Goal: Task Accomplishment & Management: Complete application form

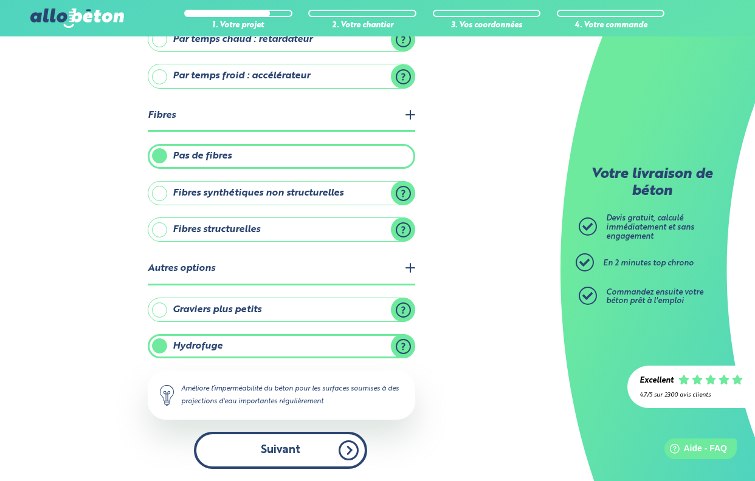
click at [243, 447] on button "Suivant" at bounding box center [280, 450] width 173 height 37
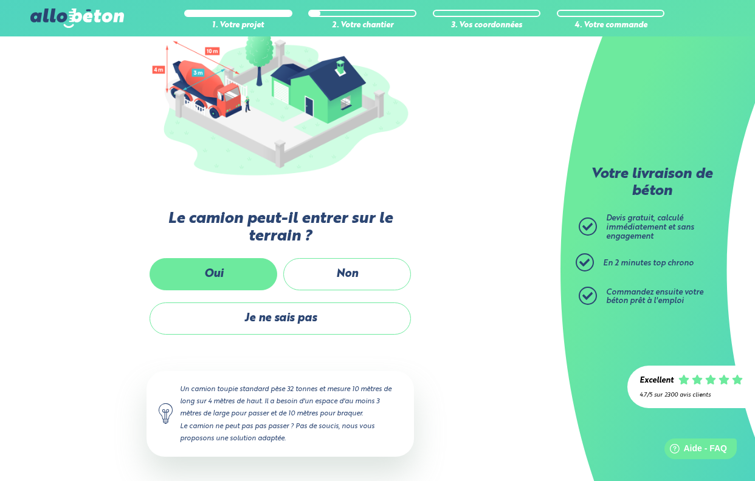
click at [206, 267] on label "Oui" at bounding box center [214, 274] width 128 height 32
click at [0, 0] on input "Oui" at bounding box center [0, 0] width 0 height 0
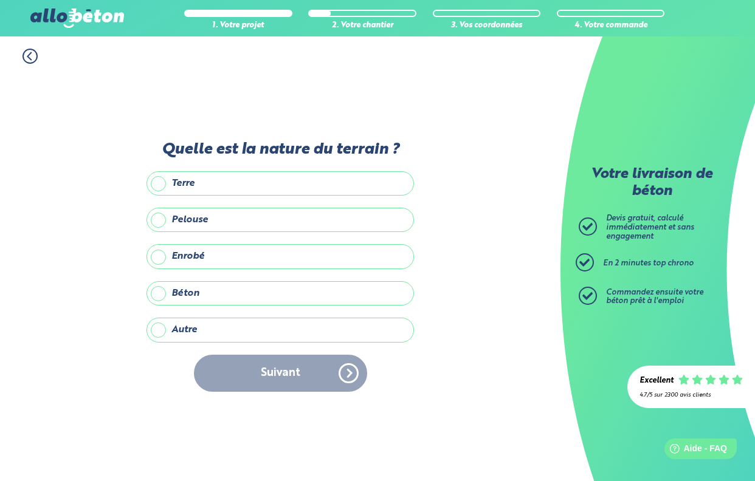
click at [161, 258] on label "Enrobé" at bounding box center [279, 256] width 267 height 24
click at [0, 0] on input "Enrobé" at bounding box center [0, 0] width 0 height 0
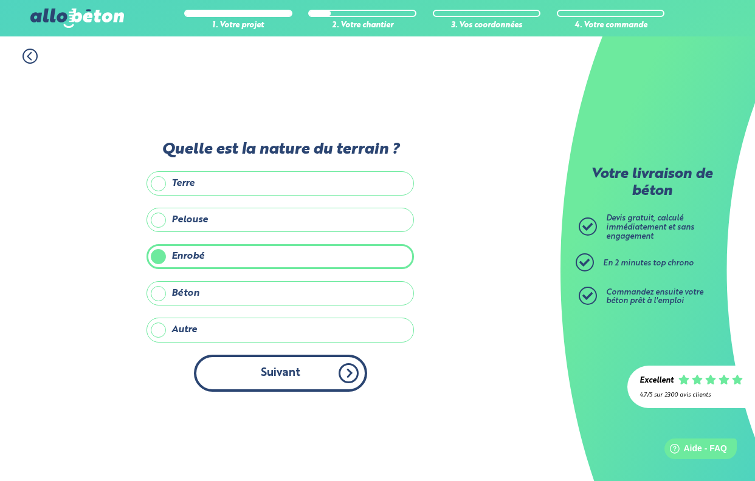
click at [285, 381] on button "Suivant" at bounding box center [280, 373] width 173 height 37
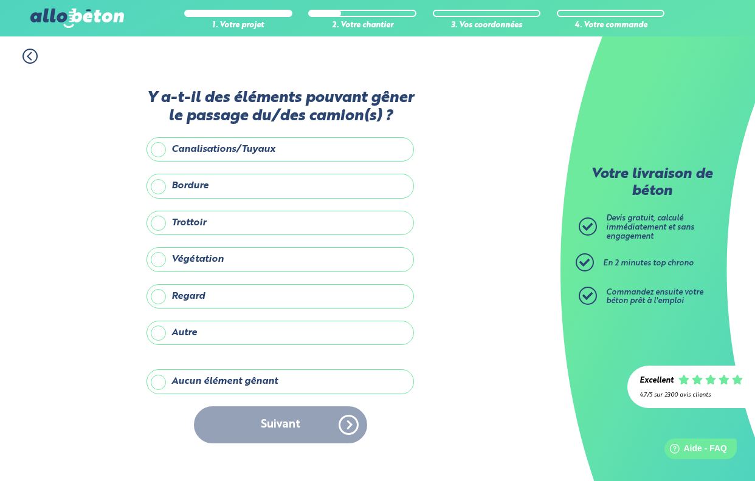
click at [159, 226] on label "Trottoir" at bounding box center [279, 223] width 267 height 24
click at [0, 0] on input "Trottoir" at bounding box center [0, 0] width 0 height 0
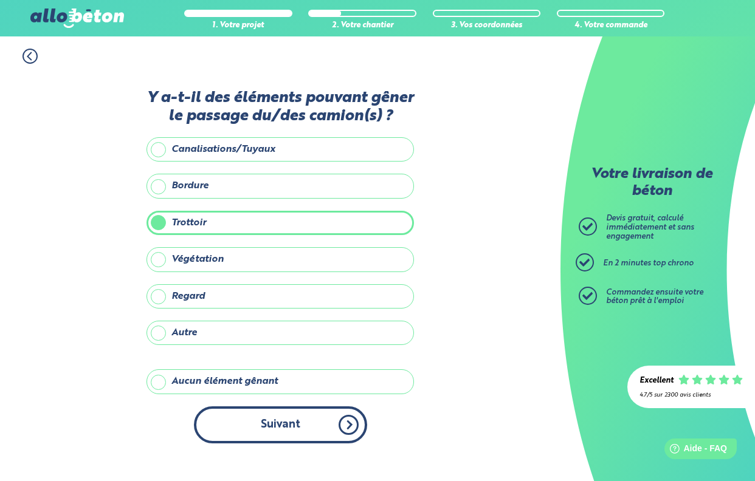
click at [308, 429] on button "Suivant" at bounding box center [280, 425] width 173 height 37
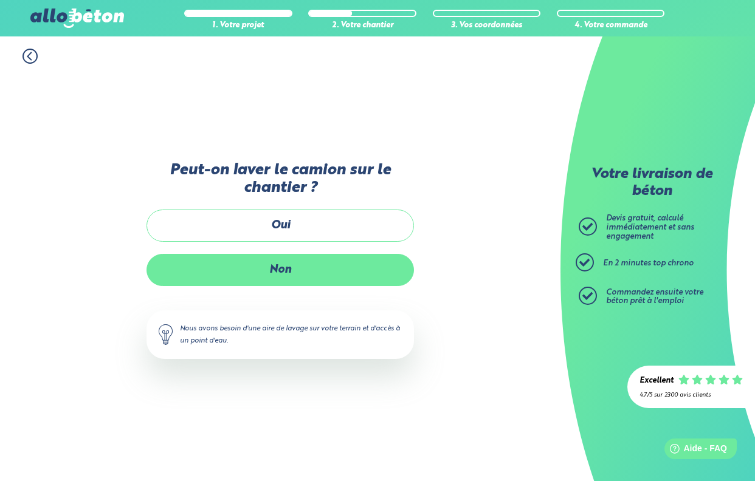
click at [263, 275] on label "Non" at bounding box center [279, 270] width 267 height 32
click at [0, 0] on input "Non" at bounding box center [0, 0] width 0 height 0
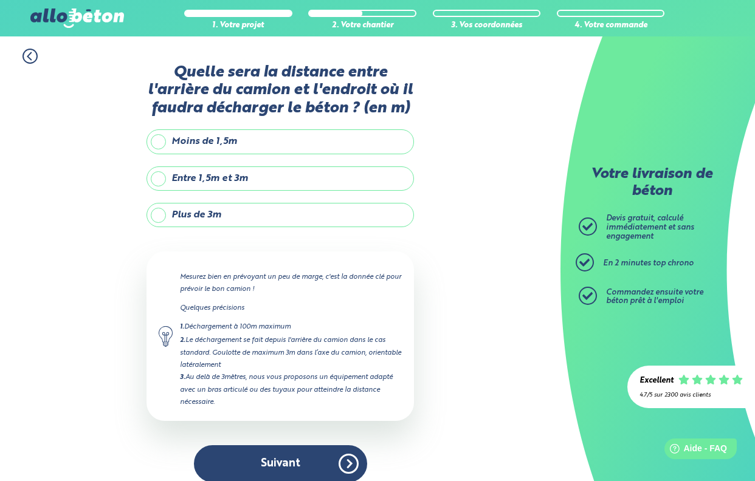
click at [161, 145] on label "Moins de 1,5m" at bounding box center [279, 141] width 267 height 24
click at [0, 0] on input "Moins de 1,5m" at bounding box center [0, 0] width 0 height 0
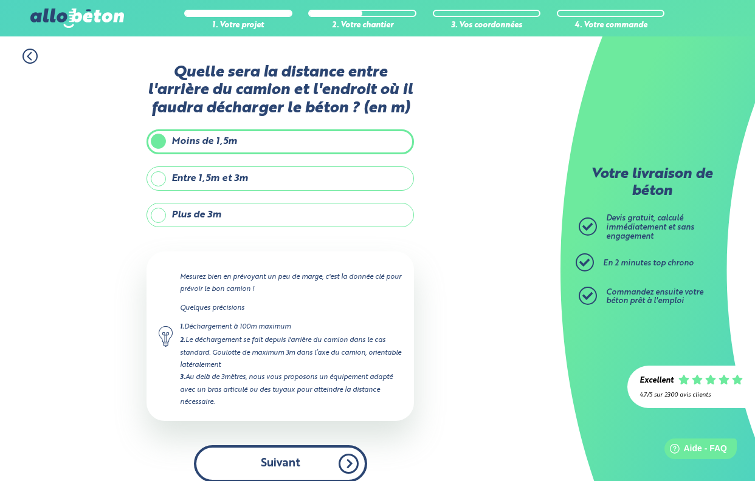
click at [279, 460] on button "Suivant" at bounding box center [280, 464] width 173 height 37
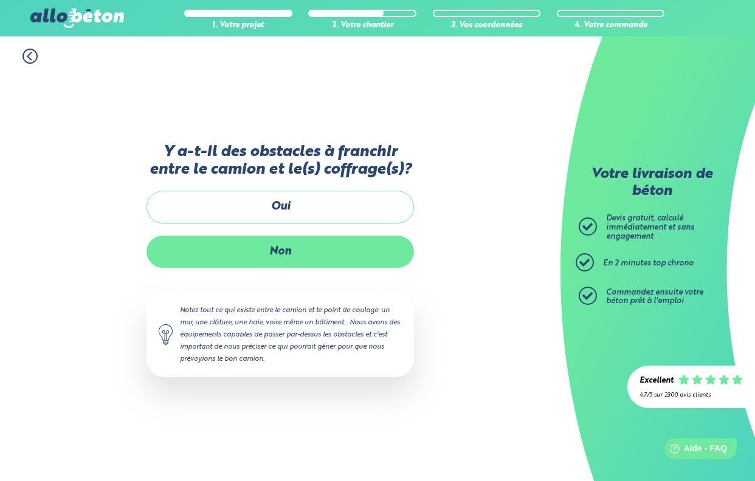
click at [259, 246] on label "Non" at bounding box center [279, 252] width 267 height 32
click at [0, 0] on input "Non" at bounding box center [0, 0] width 0 height 0
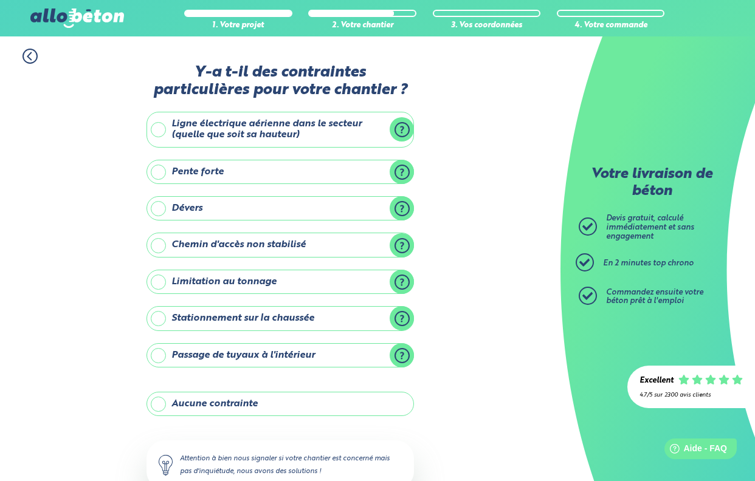
click at [159, 131] on label "Ligne électrique aérienne dans le secteur (quelle que soit sa hauteur)" at bounding box center [279, 130] width 267 height 36
click at [0, 0] on input "Ligne électrique aérienne dans le secteur (quelle que soit sa hauteur)" at bounding box center [0, 0] width 0 height 0
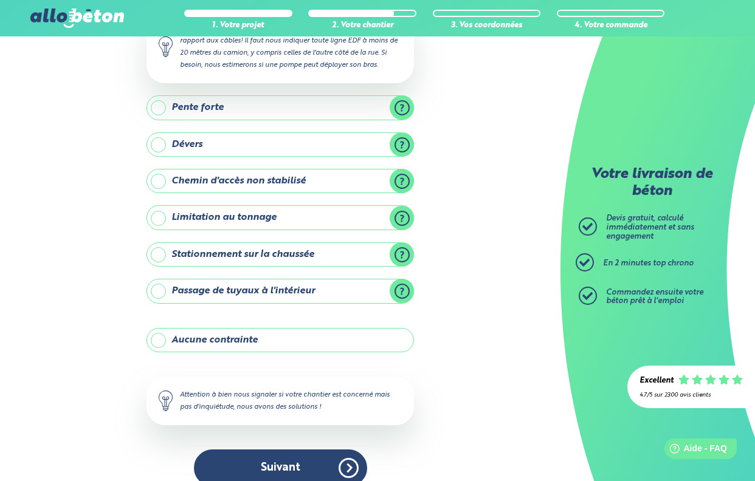
scroll to position [168, 0]
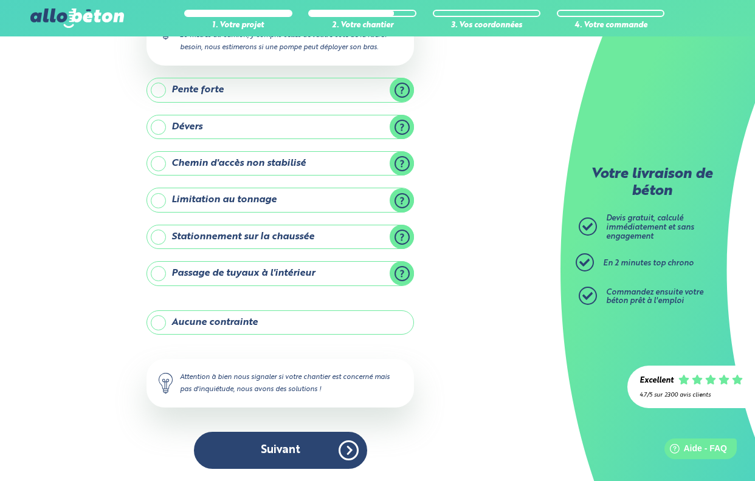
click at [160, 236] on label "Stationnement sur la chaussée" at bounding box center [279, 237] width 267 height 24
click at [0, 0] on input "Stationnement sur la chaussée" at bounding box center [0, 0] width 0 height 0
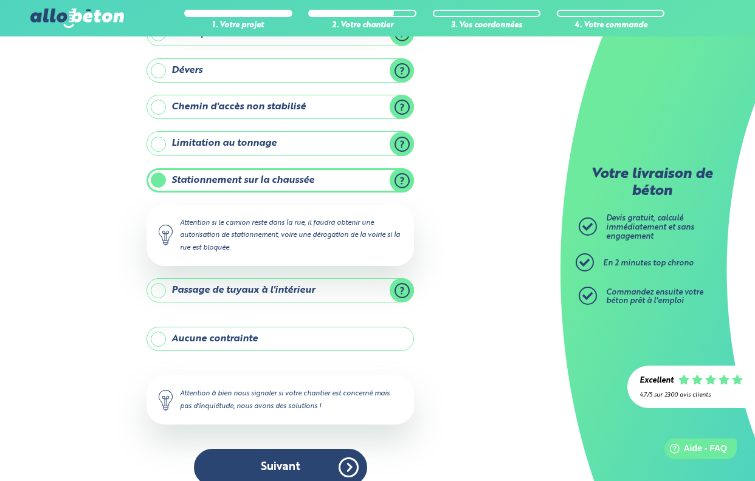
scroll to position [241, 0]
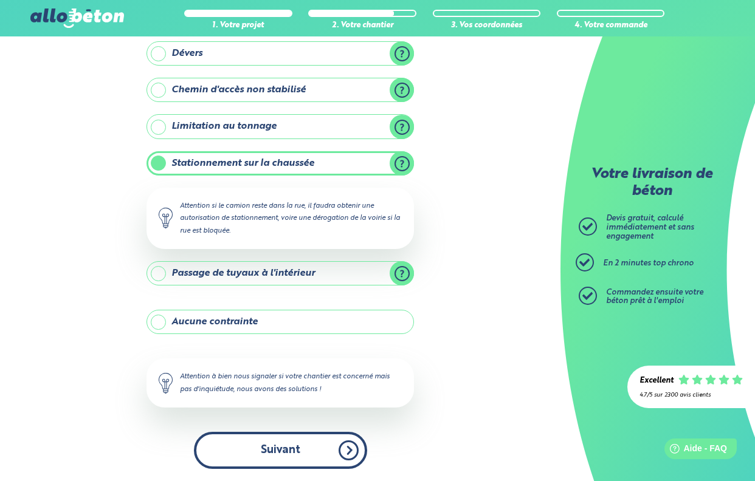
click at [240, 453] on button "Suivant" at bounding box center [280, 450] width 173 height 37
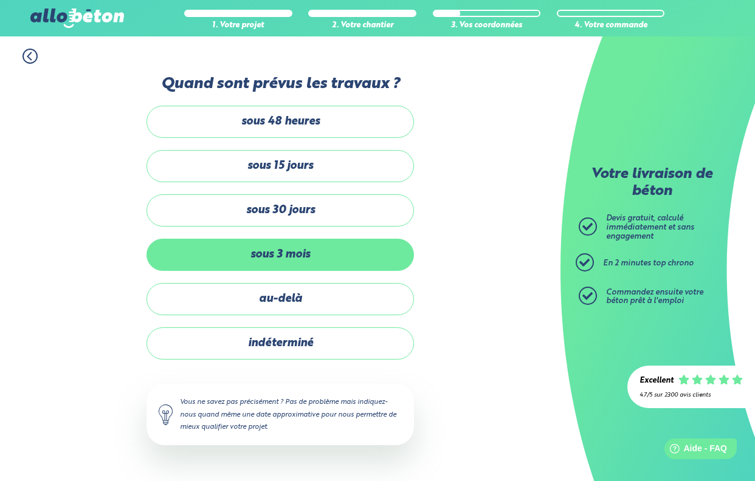
click at [232, 261] on label "sous 3 mois" at bounding box center [279, 255] width 267 height 32
click at [0, 0] on input "sous 3 mois" at bounding box center [0, 0] width 0 height 0
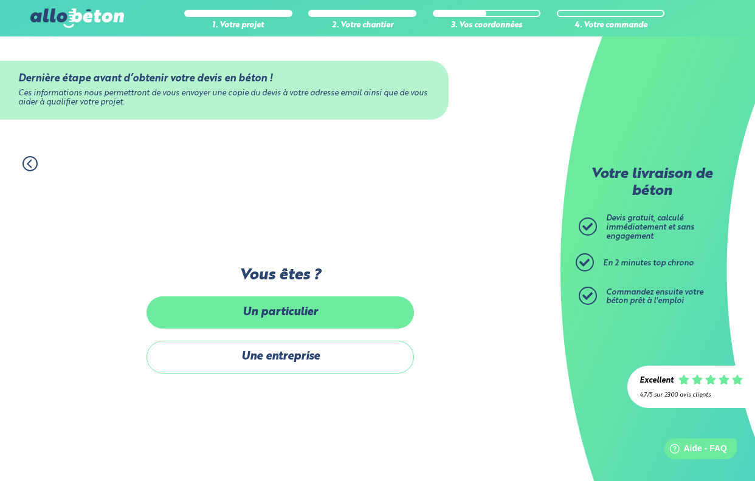
click at [219, 311] on label "Un particulier" at bounding box center [279, 313] width 267 height 32
click at [0, 0] on input "Un particulier" at bounding box center [0, 0] width 0 height 0
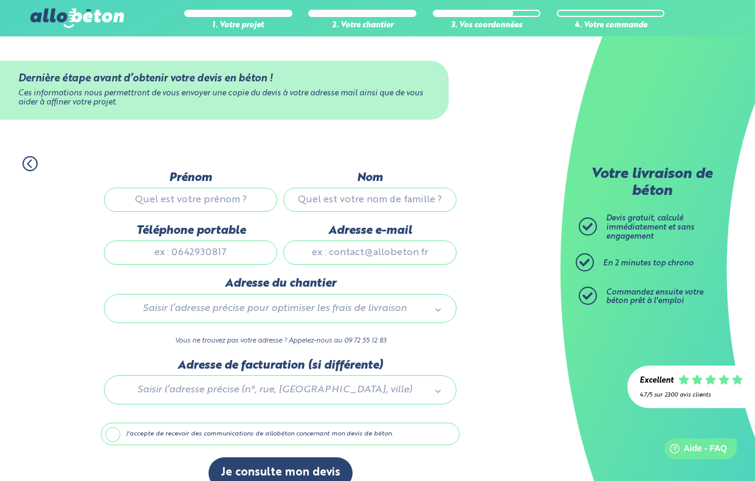
click at [179, 202] on input "Prénom" at bounding box center [190, 200] width 173 height 24
type input "Isabelle"
click at [334, 209] on input "Nom" at bounding box center [369, 200] width 173 height 24
type input "DUFRENE"
click at [210, 258] on input "Téléphone portable" at bounding box center [190, 253] width 173 height 24
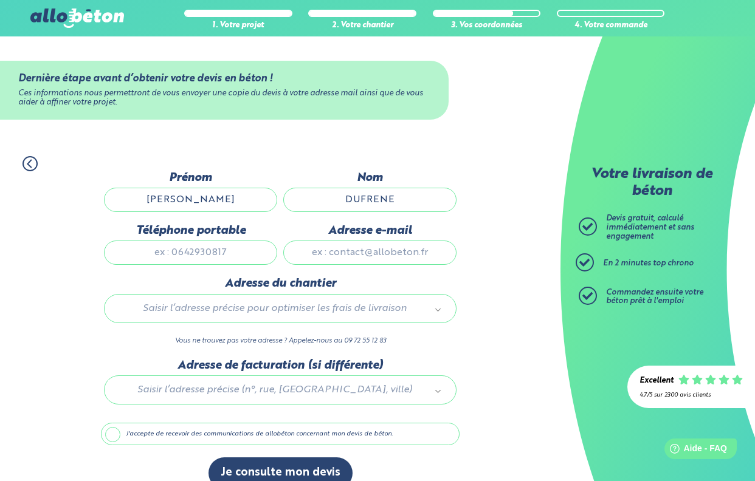
scroll to position [26, 0]
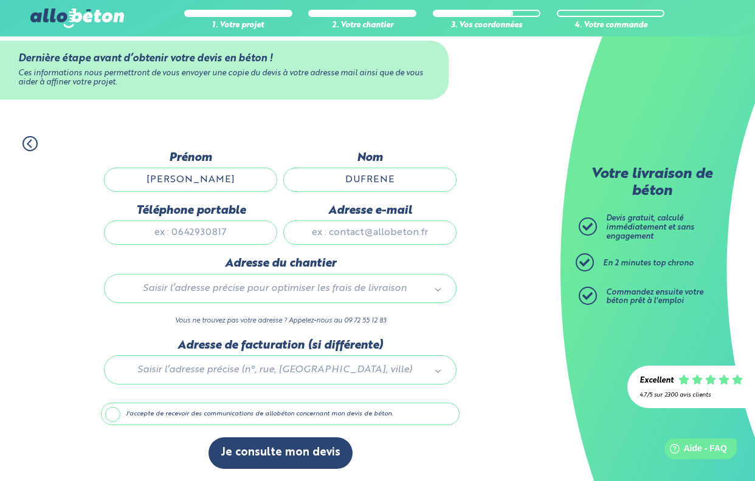
click at [211, 287] on body "09 72 55 12 83 Conseils et Appel Gratuits nos produits le béton prêt à l'emploi…" at bounding box center [377, 230] width 755 height 501
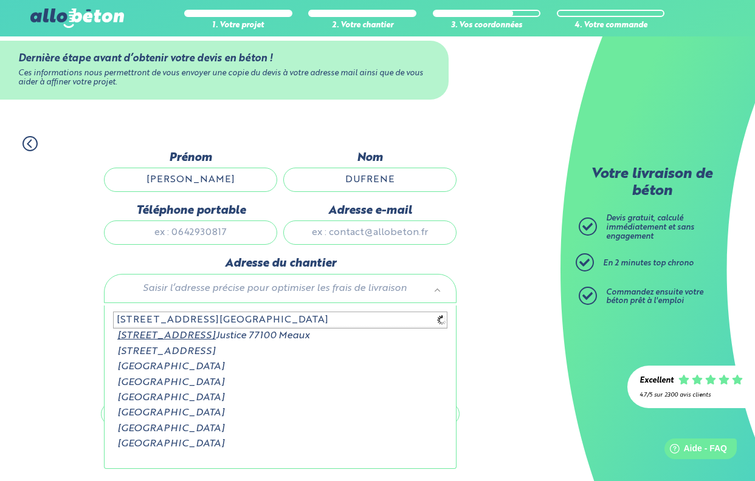
type input "19bis rue du Palais de justice"
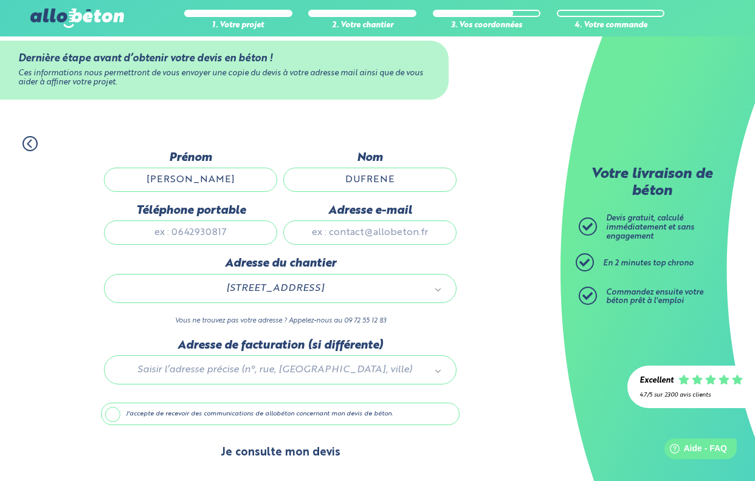
click at [267, 454] on button "Je consulte mon devis" at bounding box center [280, 453] width 144 height 31
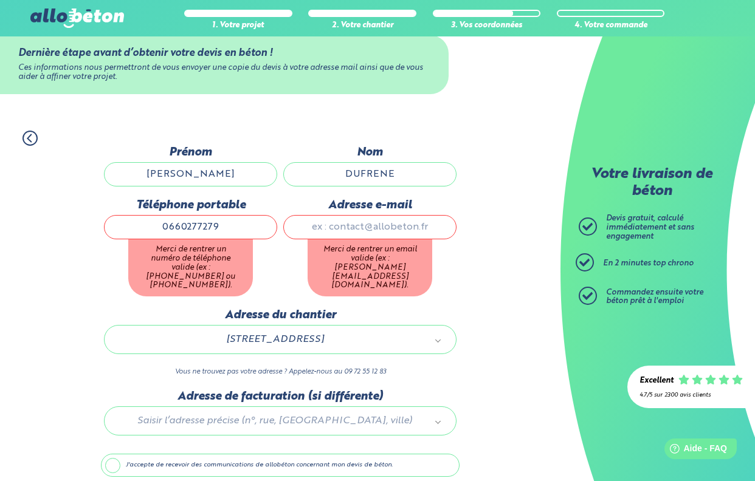
type input "0660277279"
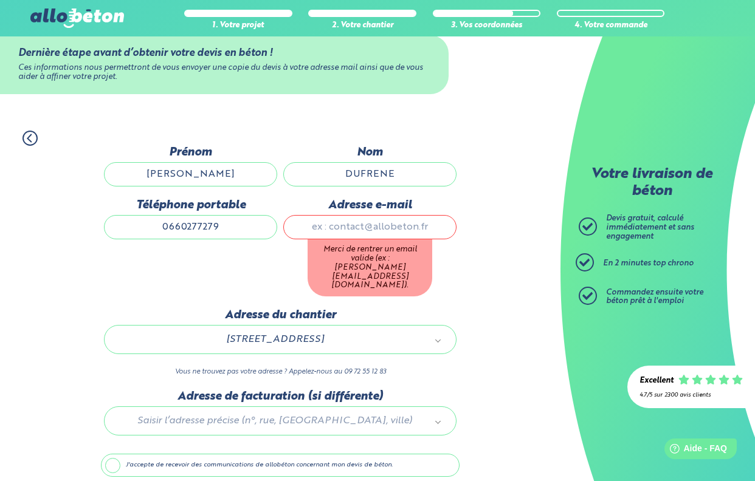
click at [349, 238] on input "Adresse e-mail" at bounding box center [369, 227] width 173 height 24
type input "I"
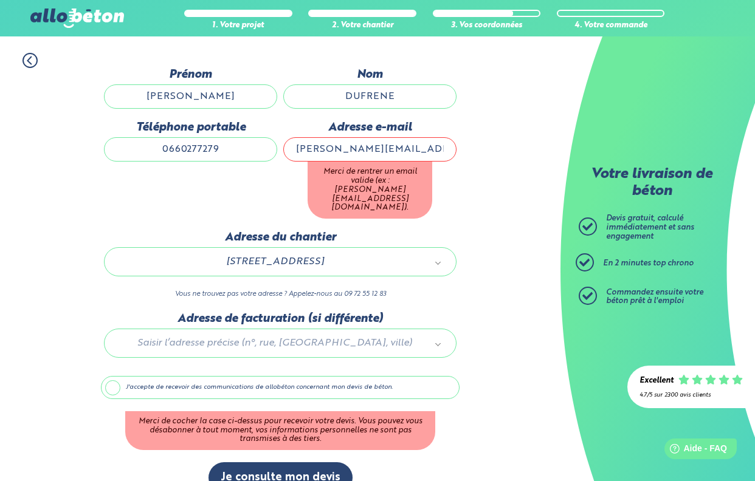
scroll to position [107, 0]
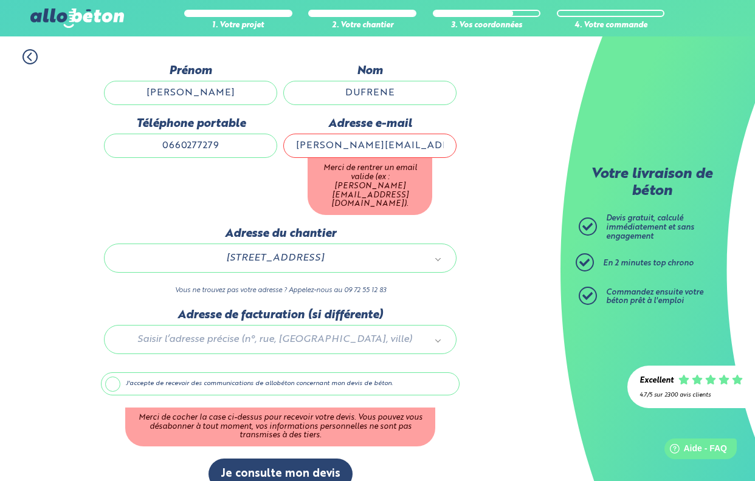
type input "isabelle.dufrene@orange.fr"
click at [110, 373] on label "J'accepte de recevoir des communications de allobéton concernant mon devis de b…" at bounding box center [280, 384] width 359 height 23
click at [0, 0] on input "J'accepte de recevoir des communications de allobéton concernant mon devis de b…" at bounding box center [0, 0] width 0 height 0
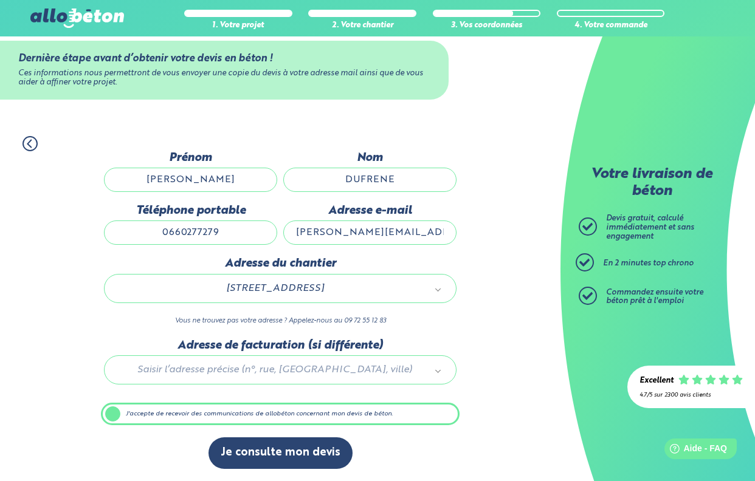
scroll to position [26, 0]
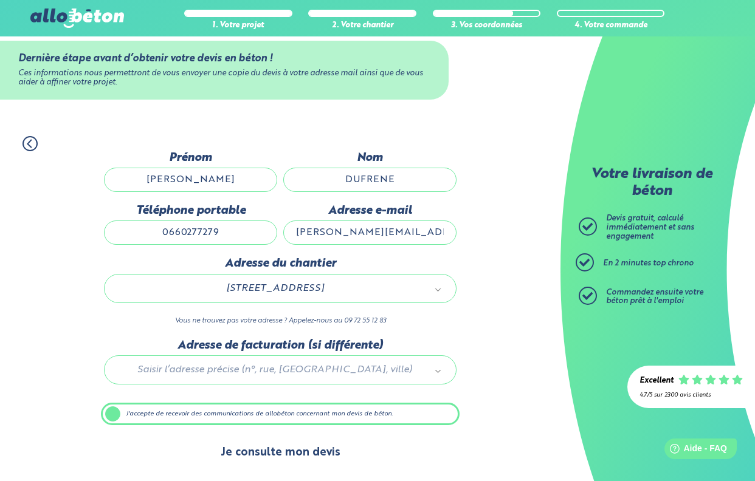
click at [245, 452] on button "Je consulte mon devis" at bounding box center [280, 453] width 144 height 31
